Goal: Information Seeking & Learning: Learn about a topic

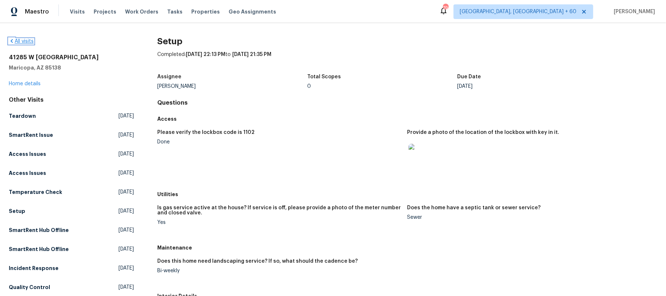
click at [13, 40] on icon at bounding box center [12, 41] width 6 height 6
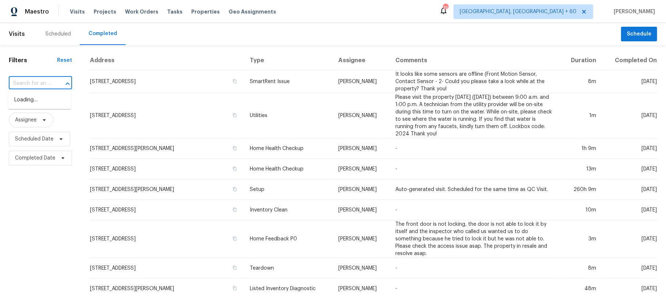
click at [43, 83] on input "text" at bounding box center [30, 83] width 43 height 11
paste input "[STREET_ADDRESS]"
type input "[STREET_ADDRESS]"
click at [46, 106] on li "[STREET_ADDRESS]" at bounding box center [39, 100] width 63 height 12
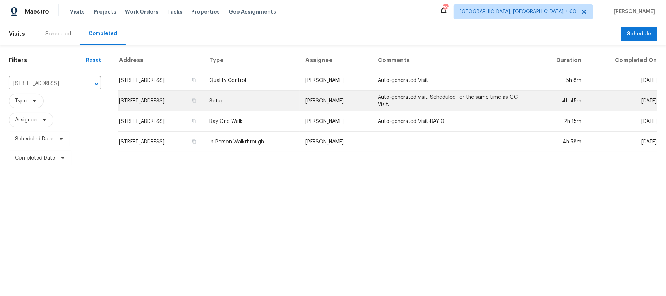
click at [323, 101] on td "[PERSON_NAME]" at bounding box center [336, 101] width 72 height 20
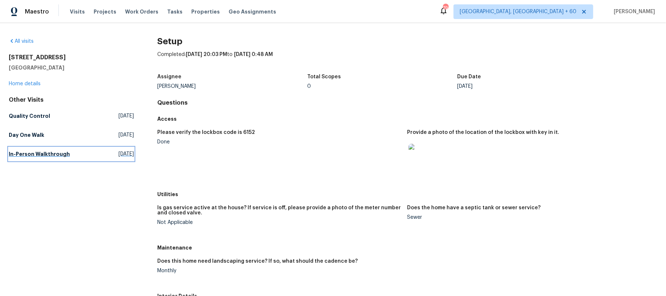
click at [46, 156] on h5 "In-Person Walkthrough" at bounding box center [39, 153] width 61 height 7
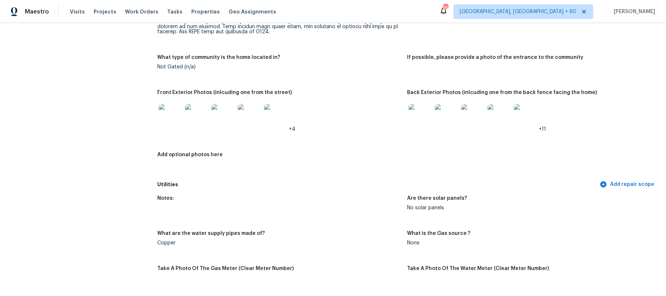
scroll to position [390, 0]
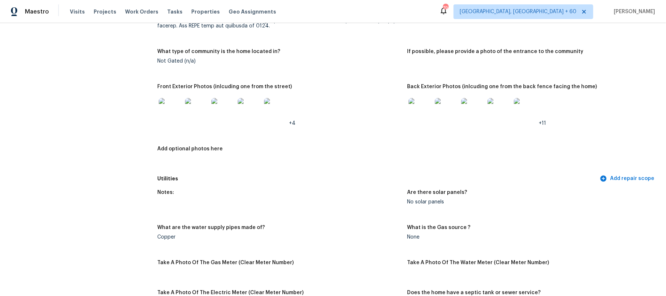
click at [418, 116] on img at bounding box center [420, 109] width 23 height 23
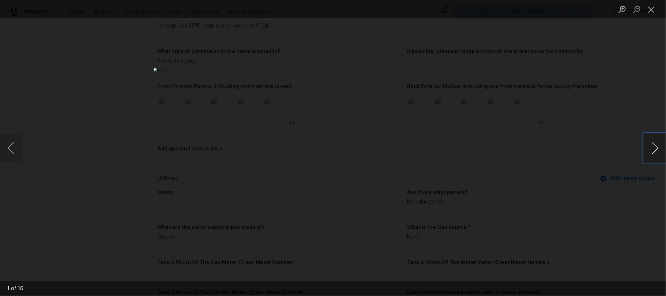
click at [651, 142] on button "Next image" at bounding box center [655, 148] width 22 height 29
click at [654, 9] on button "Close lightbox" at bounding box center [651, 9] width 15 height 13
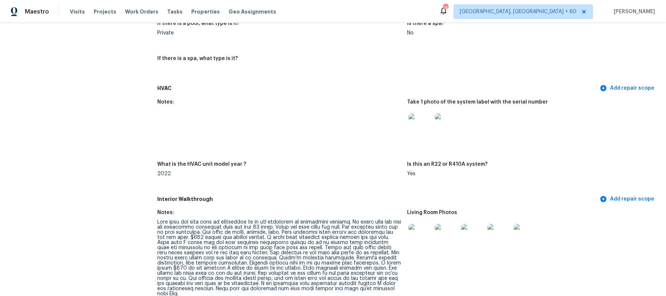
scroll to position [780, 0]
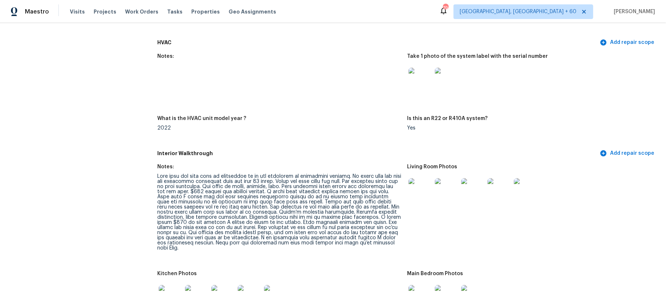
click at [417, 194] on img at bounding box center [420, 189] width 23 height 23
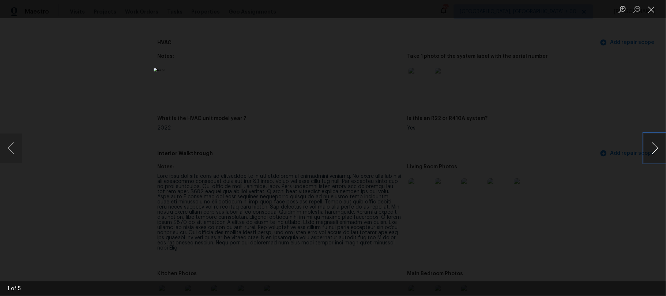
click at [653, 151] on button "Next image" at bounding box center [655, 148] width 22 height 29
click at [654, 10] on button "Close lightbox" at bounding box center [651, 9] width 15 height 13
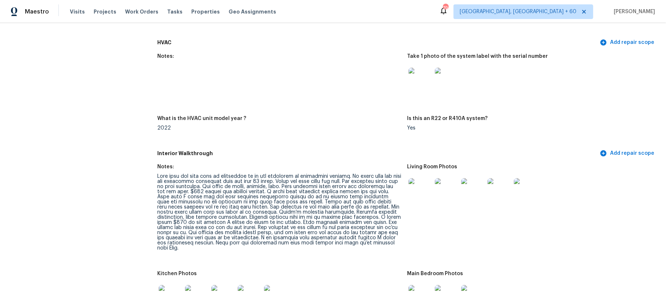
click at [441, 197] on img at bounding box center [446, 189] width 23 height 23
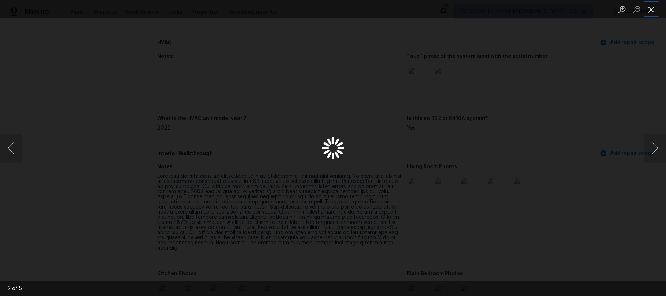
click at [654, 8] on button "Close lightbox" at bounding box center [651, 9] width 15 height 13
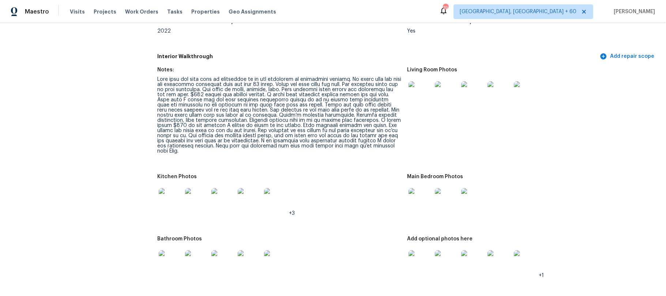
scroll to position [878, 0]
click at [488, 92] on img at bounding box center [499, 91] width 23 height 23
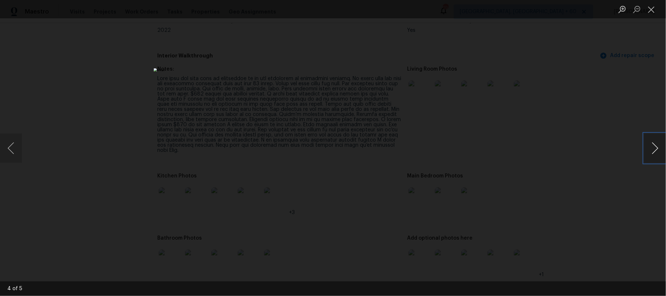
click at [657, 144] on button "Next image" at bounding box center [655, 148] width 22 height 29
click at [6, 146] on button "Previous image" at bounding box center [11, 148] width 22 height 29
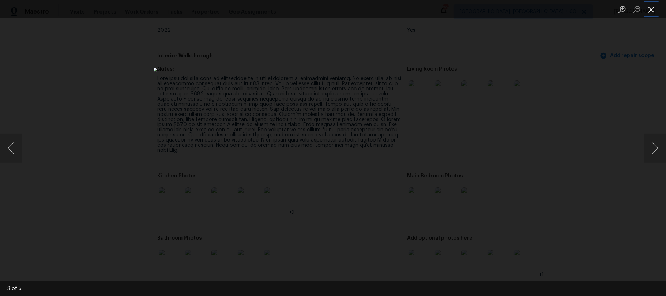
click at [651, 6] on button "Close lightbox" at bounding box center [651, 9] width 15 height 13
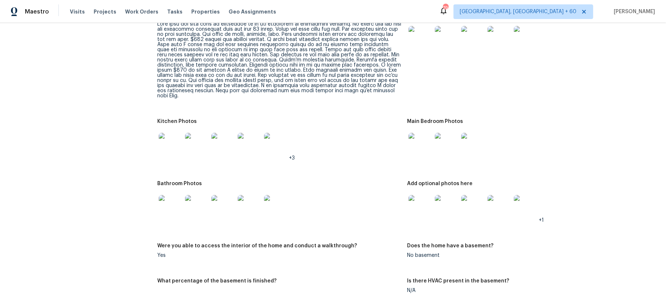
scroll to position [975, 0]
